Goal: Navigation & Orientation: Find specific page/section

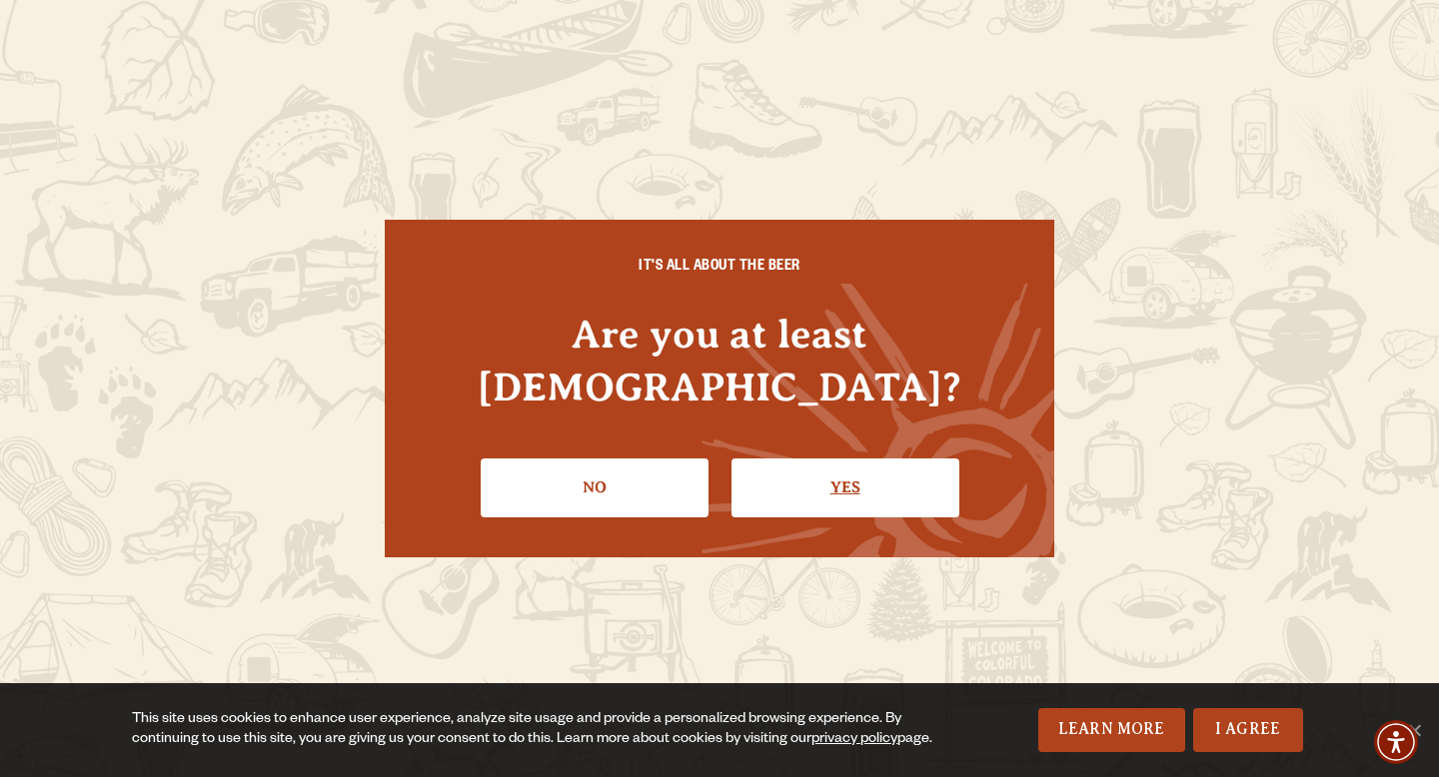
click at [772, 463] on link "Yes" at bounding box center [845, 488] width 228 height 58
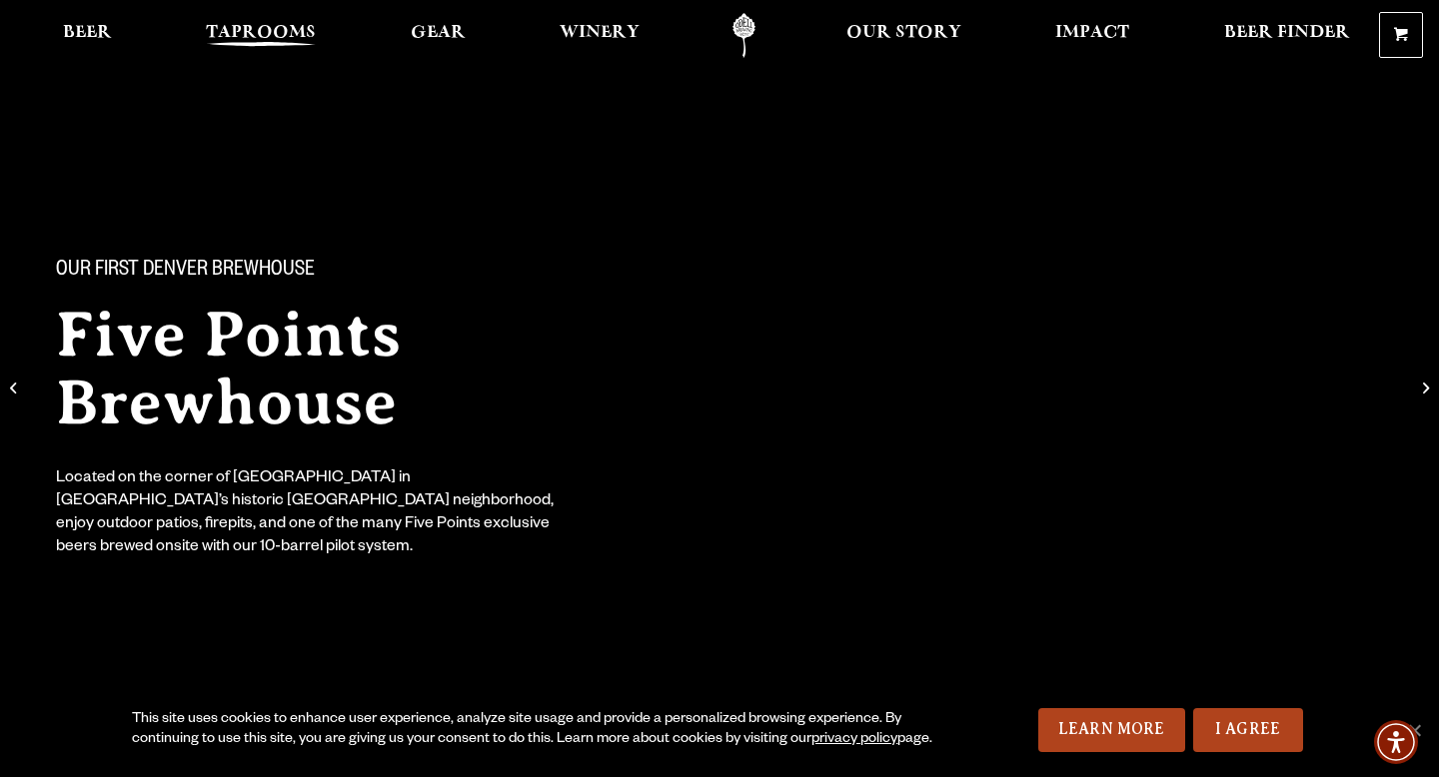
click at [270, 30] on span "Taprooms" at bounding box center [261, 33] width 110 height 16
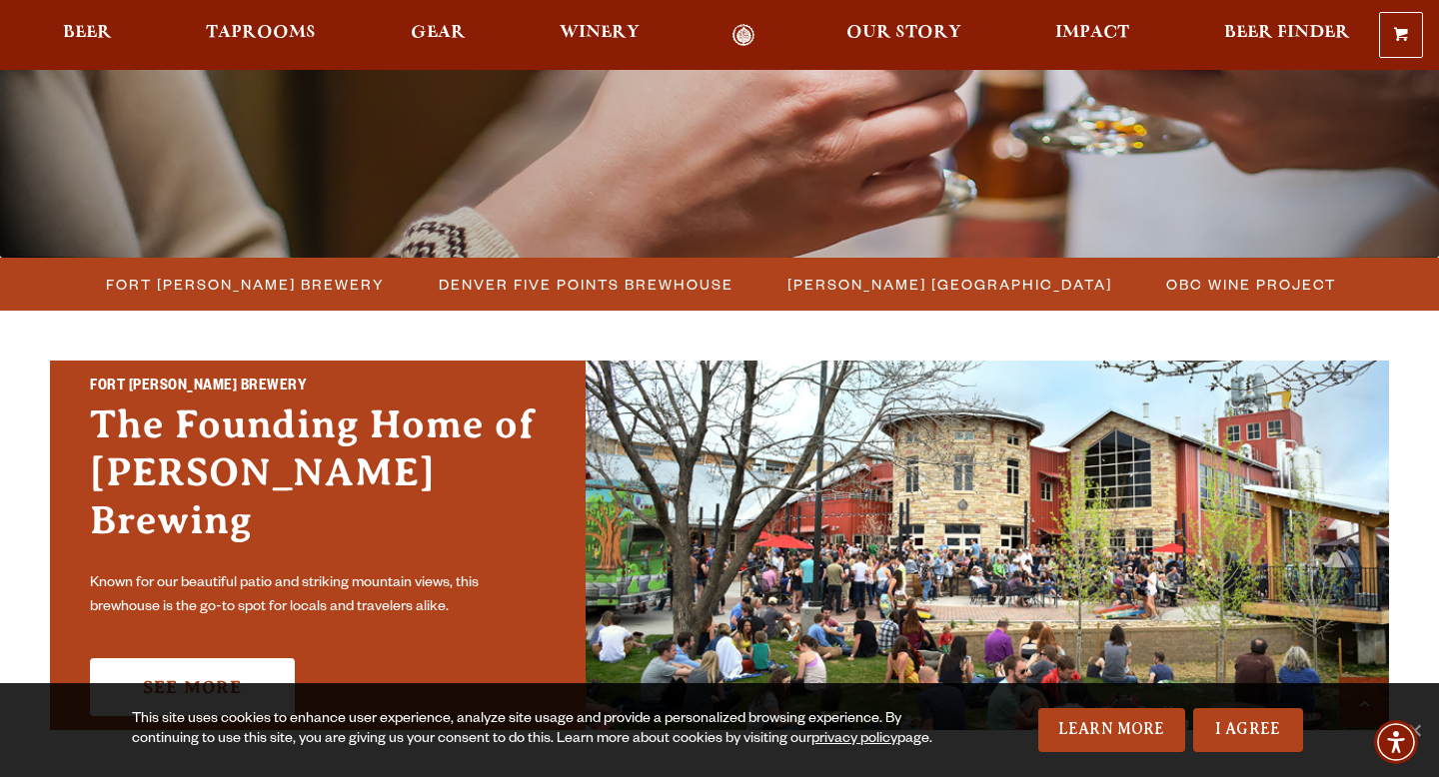
scroll to position [513, 0]
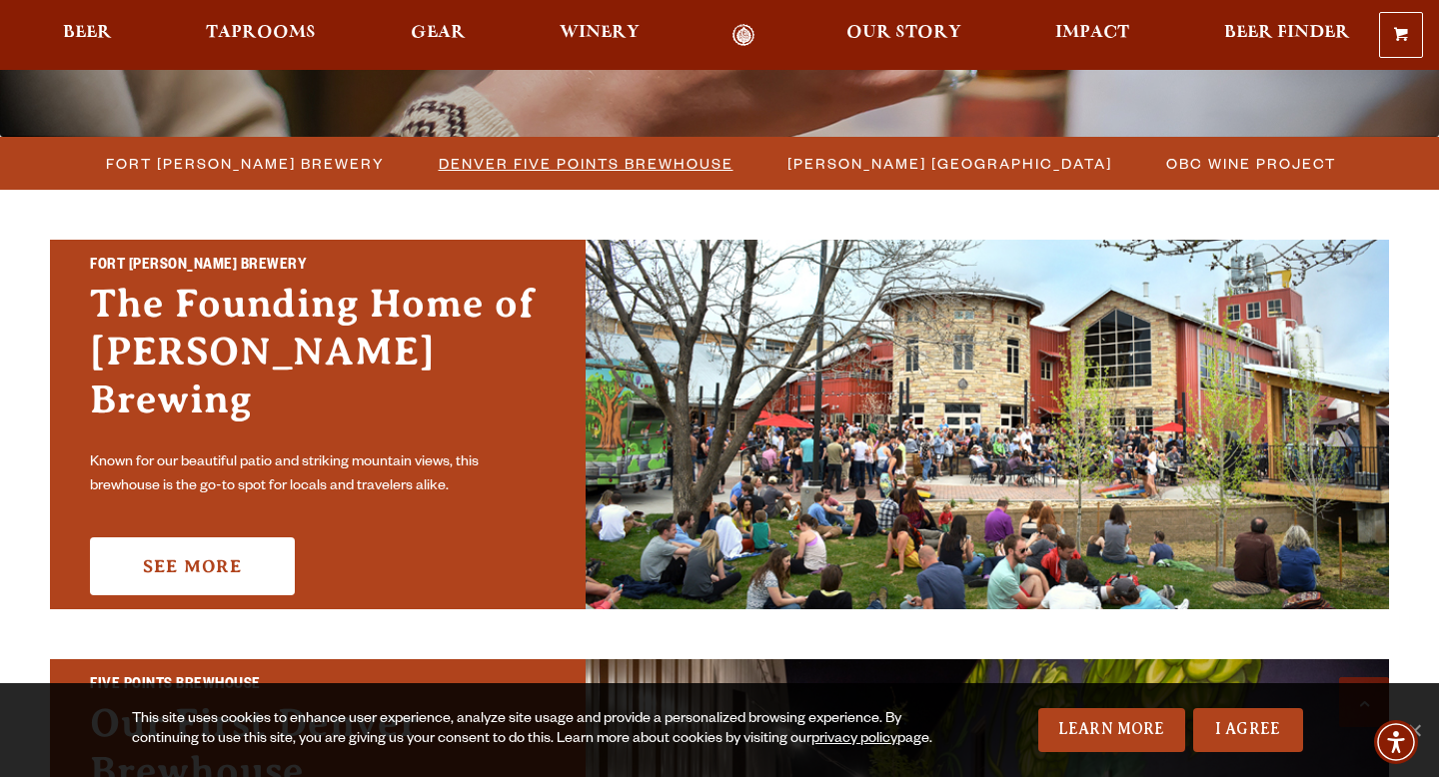
click at [500, 155] on span "Denver Five Points Brewhouse" at bounding box center [586, 163] width 295 height 29
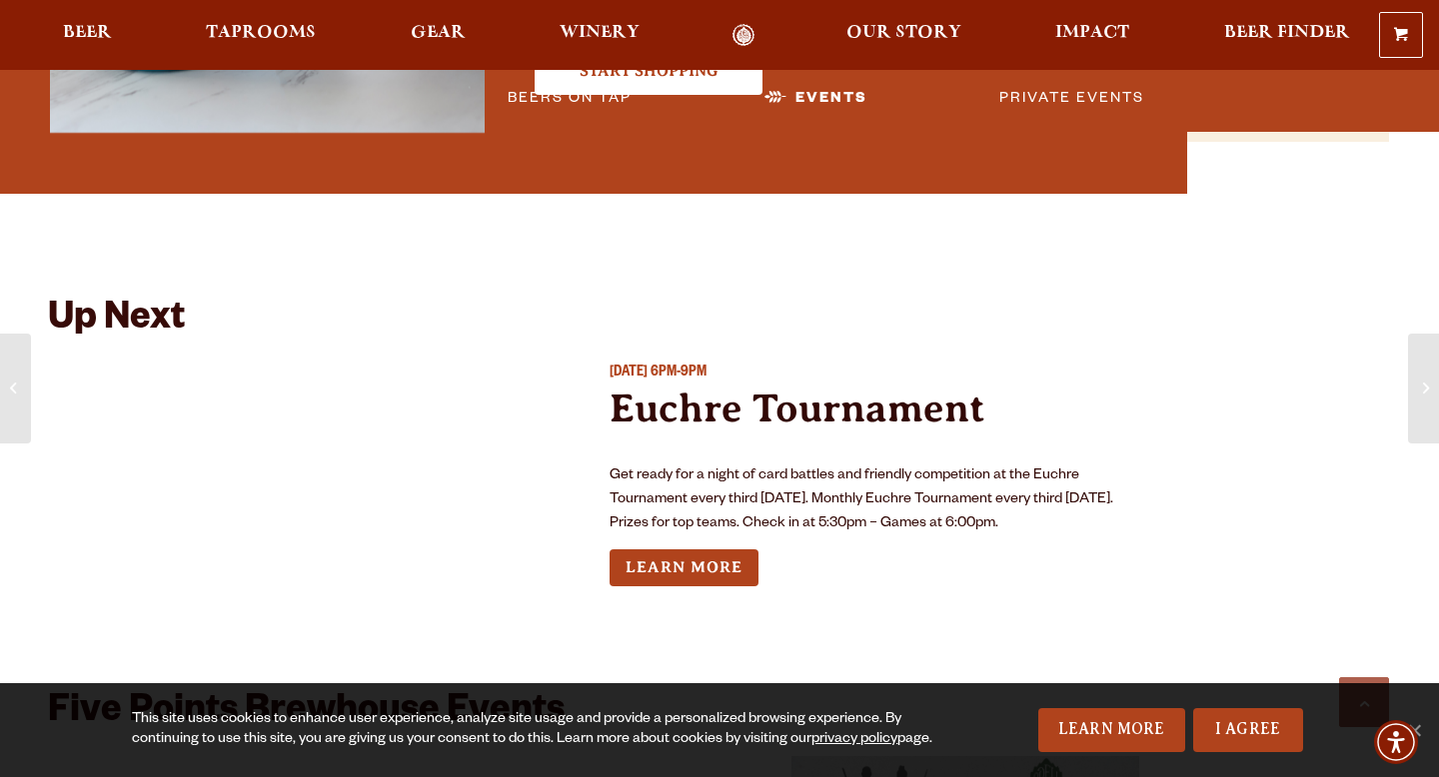
scroll to position [2029, 0]
